Goal: Task Accomplishment & Management: Use online tool/utility

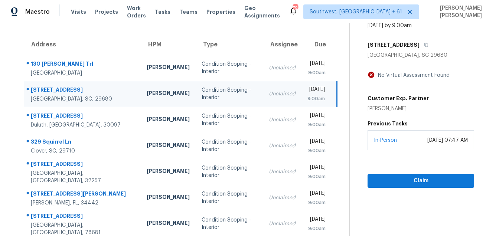
click at [407, 82] on div "No Virtual Assessment Found Customer Exp. Partner Chandi Young" at bounding box center [421, 92] width 107 height 42
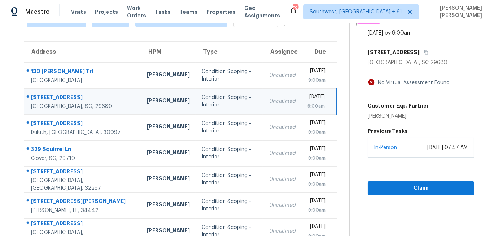
scroll to position [37, 0]
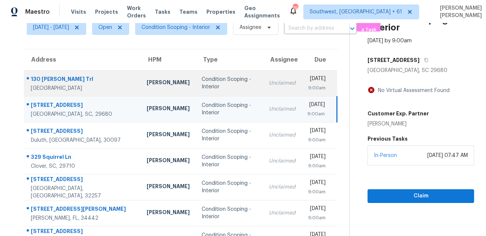
click at [233, 82] on div "Condition Scoping - Interior" at bounding box center [229, 83] width 55 height 15
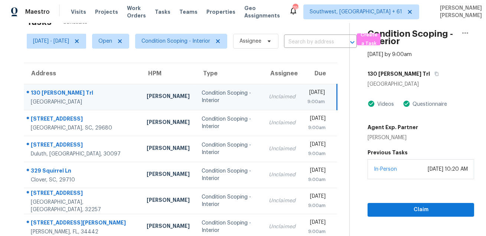
scroll to position [6, 0]
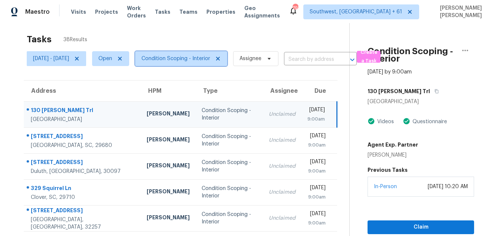
click at [200, 56] on span "Condition Scoping - Interior" at bounding box center [176, 58] width 69 height 7
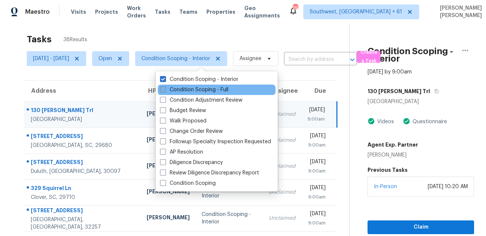
click at [183, 90] on label "Condition Scoping - Full" at bounding box center [194, 89] width 68 height 7
click at [165, 90] on input "Condition Scoping - Full" at bounding box center [162, 88] width 5 height 5
checkbox input "true"
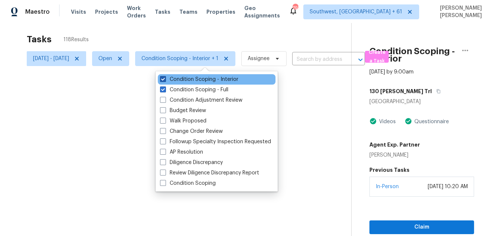
click at [181, 76] on label "Condition Scoping - Interior" at bounding box center [199, 79] width 78 height 7
click at [165, 76] on input "Condition Scoping - Interior" at bounding box center [162, 78] width 5 height 5
checkbox input "false"
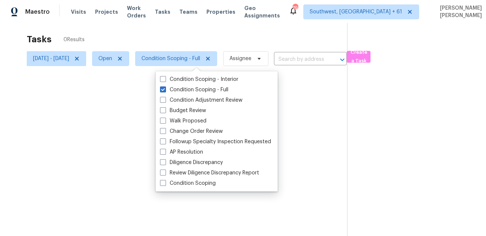
click at [204, 40] on div at bounding box center [243, 118] width 486 height 236
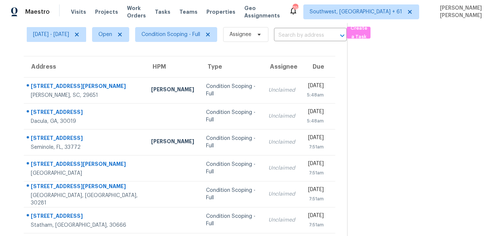
scroll to position [58, 0]
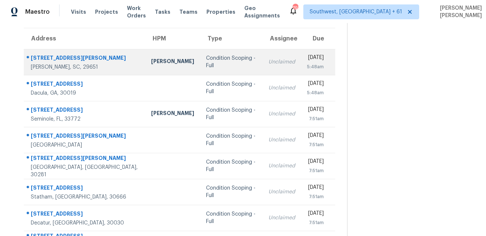
click at [213, 61] on div "Condition Scoping - Full" at bounding box center [231, 62] width 51 height 15
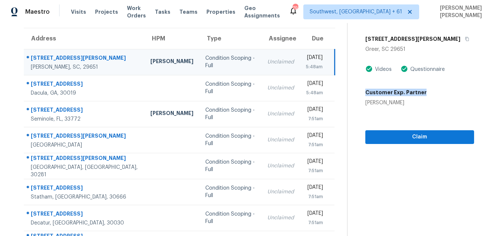
drag, startPoint x: 371, startPoint y: 93, endPoint x: 434, endPoint y: 90, distance: 63.6
click at [434, 90] on div "Customer Exp. Partner Dez Colton" at bounding box center [420, 96] width 109 height 21
drag, startPoint x: 370, startPoint y: 103, endPoint x: 411, endPoint y: 103, distance: 40.9
click at [411, 103] on div "Dez Colton" at bounding box center [396, 102] width 61 height 7
copy div "Dez Colton"
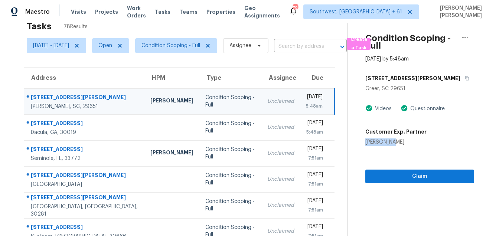
scroll to position [17, 0]
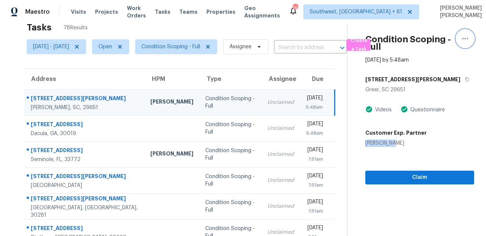
click at [460, 41] on button "button" at bounding box center [466, 39] width 18 height 18
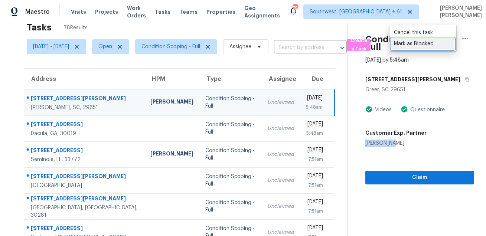
click at [415, 46] on div "Mark as Blocked" at bounding box center [423, 43] width 58 height 7
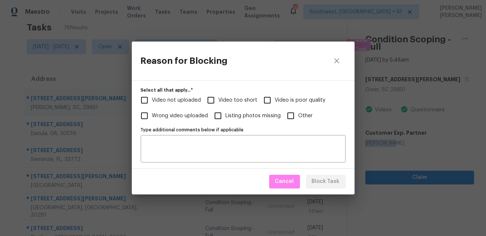
click at [207, 100] on input "Video too short" at bounding box center [211, 101] width 16 height 16
checkbox input "true"
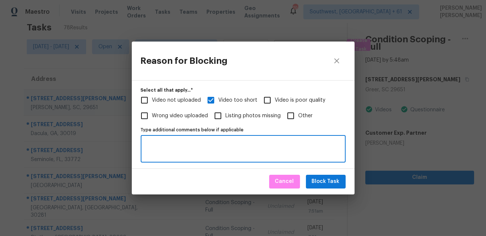
click at [197, 145] on textarea "Type additional comments below if applicable" at bounding box center [243, 149] width 196 height 16
paste textarea "https://opendoor.slack.com/archives/C013EES7VQB/p1756340168069069"
click at [145, 143] on div "https://opendoor.slack.com/archives/C013EES7VQB/p1756340168069069 Type addition…" at bounding box center [243, 148] width 205 height 27
type textarea "https://opendoor.slack.com/archives/C013EES7VQB/p1756340168069069"
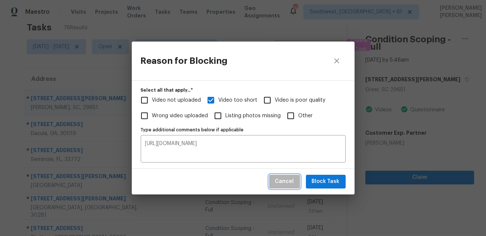
click at [291, 183] on span "Cancel" at bounding box center [284, 181] width 19 height 9
checkbox input "true"
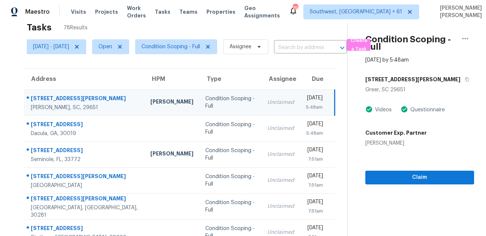
click at [332, 38] on div "Fri, Aug 29 - Fri, Aug 29 Open Condition Scoping - Full Assignee ​" at bounding box center [187, 46] width 320 height 19
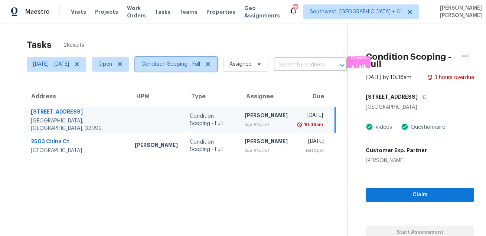
click at [200, 57] on span "Condition Scoping - Full" at bounding box center [176, 64] width 82 height 15
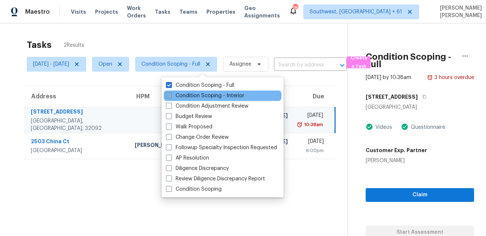
click at [197, 97] on label "Condition Scoping - Interior" at bounding box center [205, 95] width 78 height 7
click at [171, 97] on input "Condition Scoping - Interior" at bounding box center [168, 94] width 5 height 5
checkbox input "true"
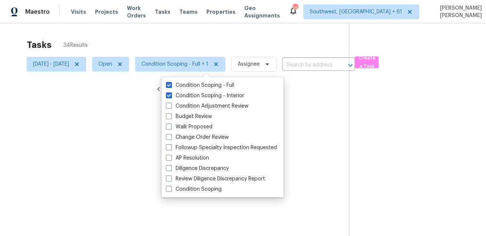
click at [178, 29] on div at bounding box center [243, 118] width 486 height 236
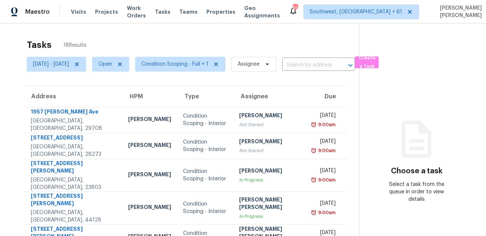
click at [274, 43] on div "Tasks 18 Results" at bounding box center [193, 44] width 333 height 19
click at [69, 68] on span "Thu, Aug 28 - Thu, Aug 28" at bounding box center [51, 64] width 36 height 7
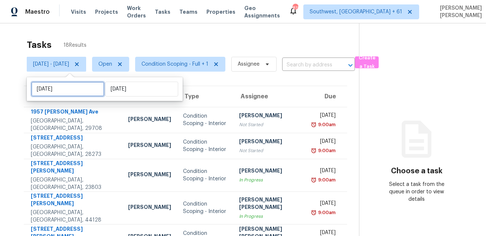
click at [74, 86] on input "Thu, Aug 28" at bounding box center [67, 89] width 73 height 15
select select "7"
select select "2025"
select select "8"
select select "2025"
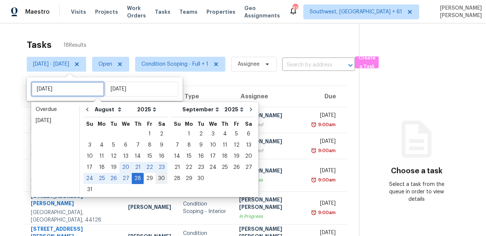
type input "Thu, Aug 21"
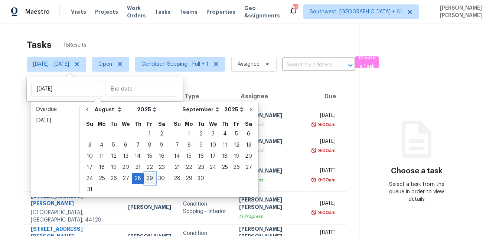
click at [145, 179] on div "29" at bounding box center [150, 179] width 12 height 10
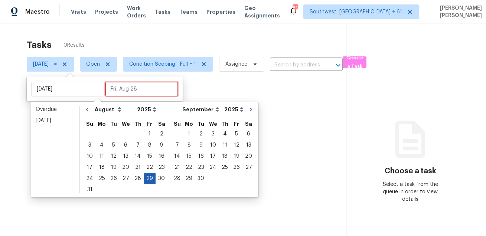
type input "Fri, Aug 29"
click at [145, 179] on div "29" at bounding box center [150, 179] width 12 height 10
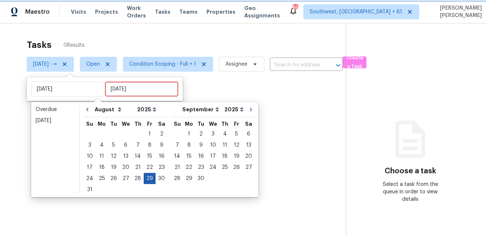
type input "Fri, Aug 29"
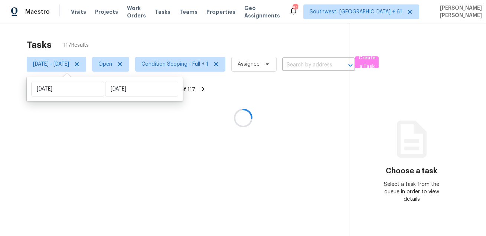
click at [197, 30] on div "Tasks 117 Results Fri, Aug 29 - Fri, Aug 29 Open Condition Scoping - Full + 1 A…" at bounding box center [243, 141] width 486 height 236
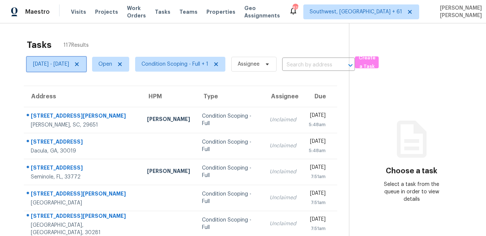
click at [60, 61] on span "Fri, Aug 29 - Fri, Aug 29" at bounding box center [51, 64] width 36 height 7
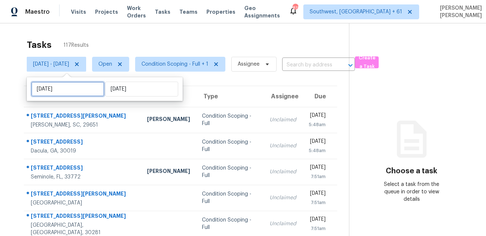
click at [62, 89] on input "Fri, Aug 29" at bounding box center [67, 89] width 73 height 15
select select "7"
select select "2025"
select select "8"
select select "2025"
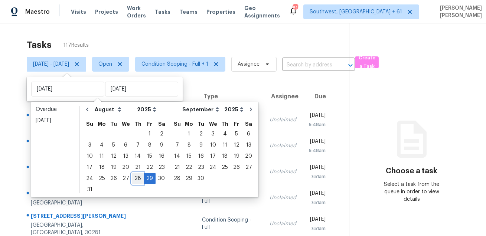
click at [136, 179] on div "28" at bounding box center [138, 179] width 12 height 10
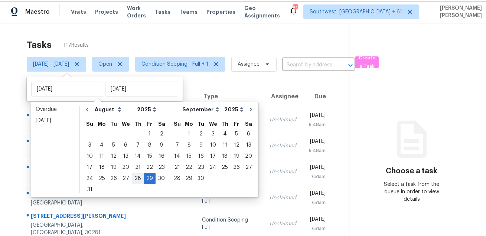
type input "Thu, Aug 28"
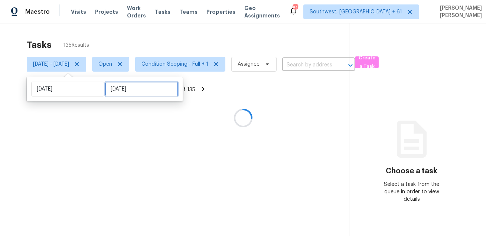
click at [123, 87] on input "Fri, Aug 29" at bounding box center [141, 89] width 73 height 15
select select "7"
select select "2025"
select select "8"
select select "2025"
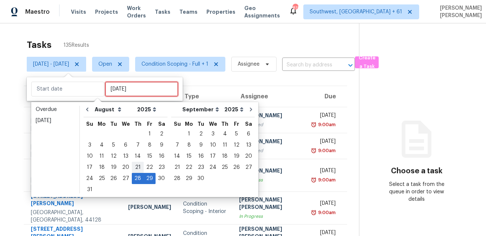
type input "Thu, Aug 21"
type input "Thu, Aug 28"
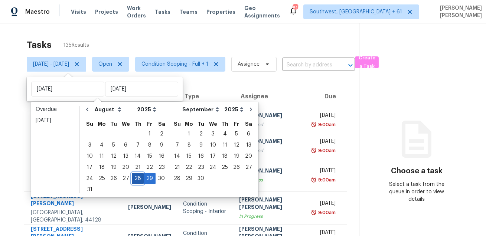
click at [134, 176] on div "28" at bounding box center [138, 179] width 12 height 10
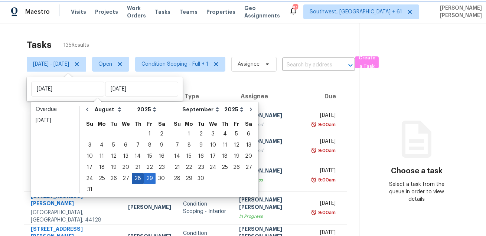
type input "Thu, Aug 28"
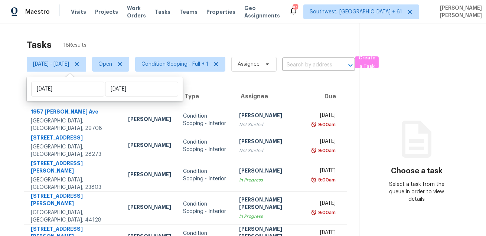
click at [194, 29] on div "Tasks 18 Results Thu, Aug 28 - Thu, Aug 28 Open Condition Scoping - Full + 1 As…" at bounding box center [243, 211] width 486 height 377
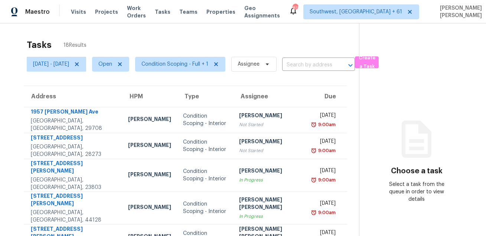
click at [298, 29] on div "Tasks 18 Results Thu, Aug 28 - Thu, Aug 28 Open Condition Scoping - Full + 1 As…" at bounding box center [243, 211] width 486 height 377
click at [328, 35] on div "Tasks 18 Results Thu, Aug 28 - Thu, Aug 28 Open Condition Scoping - Full + 1 As…" at bounding box center [243, 211] width 486 height 377
click at [387, 39] on section "Choose a task Select a task from the queue in order to view details" at bounding box center [416, 211] width 115 height 377
click at [293, 36] on div "Tasks 18 Results" at bounding box center [193, 44] width 333 height 19
